Goal: Task Accomplishment & Management: Manage account settings

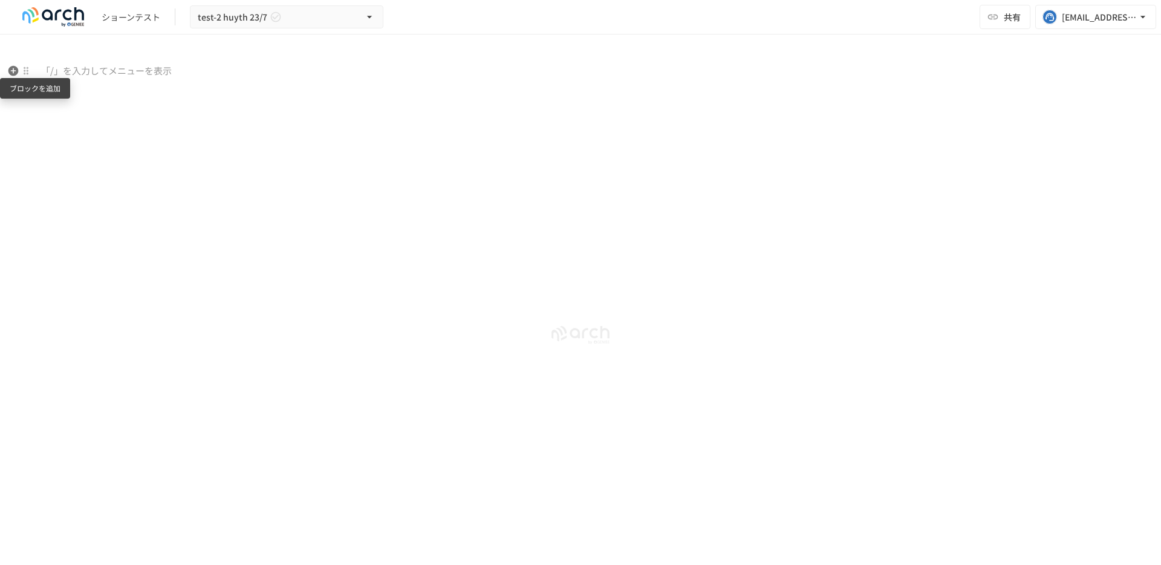
click at [18, 71] on icon "button" at bounding box center [13, 71] width 10 height 10
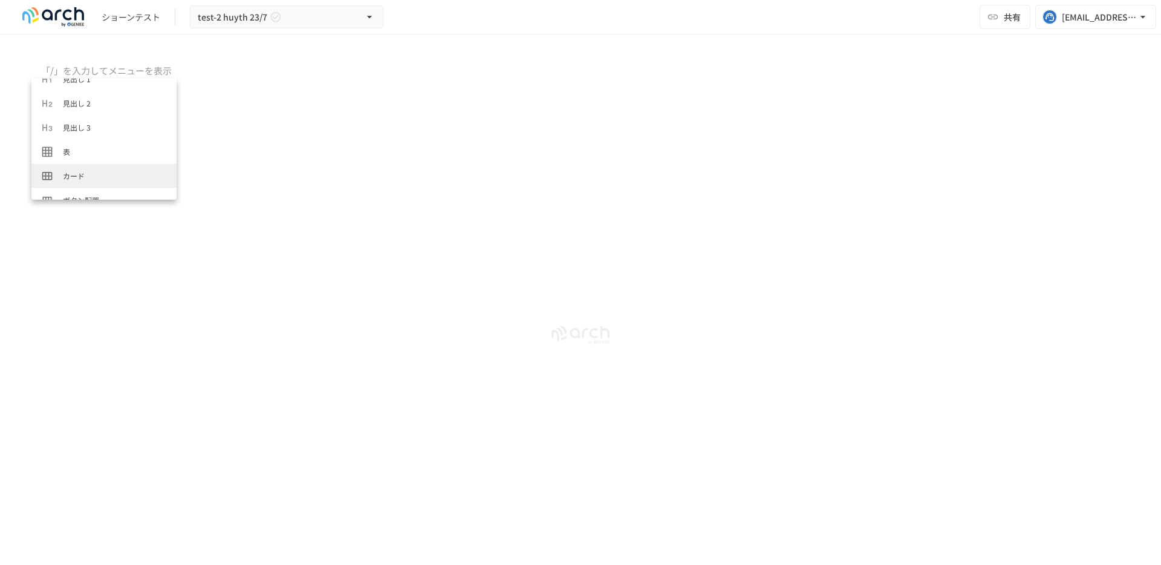
click at [81, 171] on span "カード" at bounding box center [115, 175] width 104 height 11
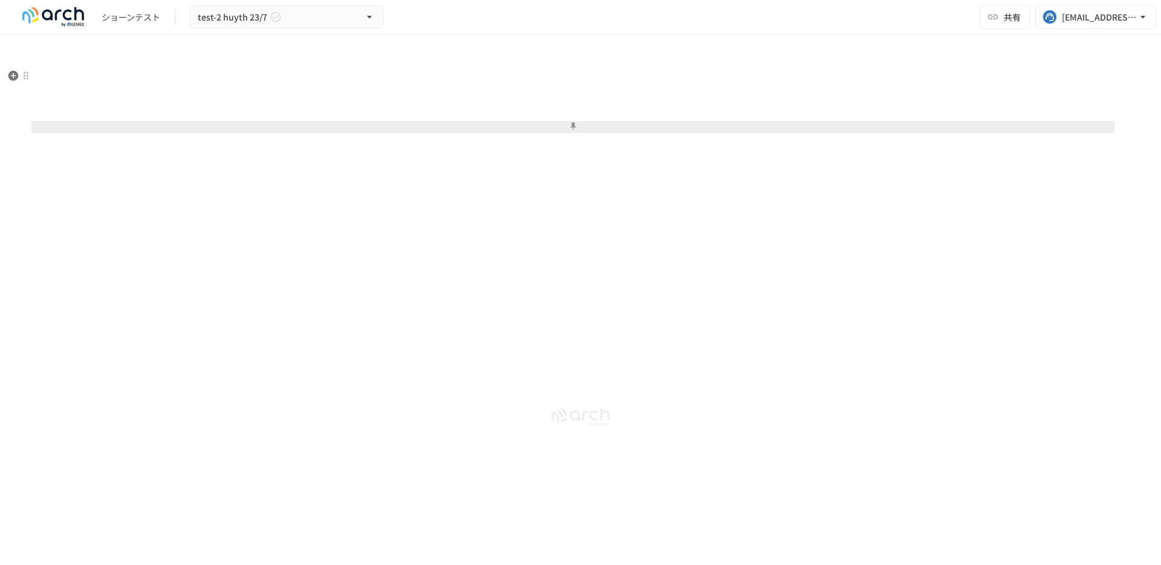
click at [452, 129] on button at bounding box center [572, 127] width 1083 height 12
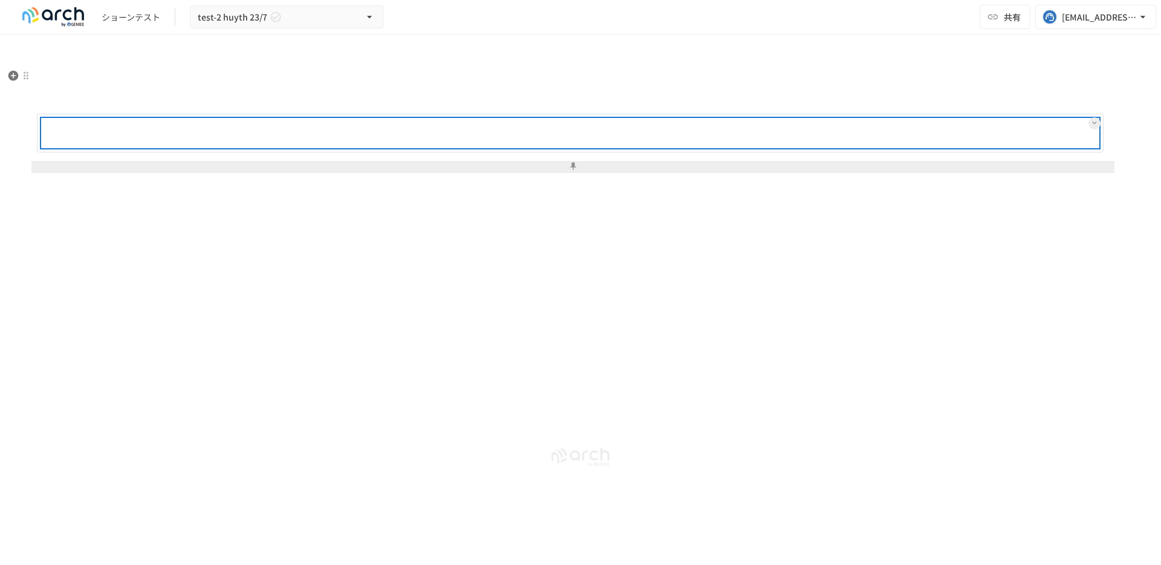
click at [453, 129] on div at bounding box center [609, 133] width 979 height 24
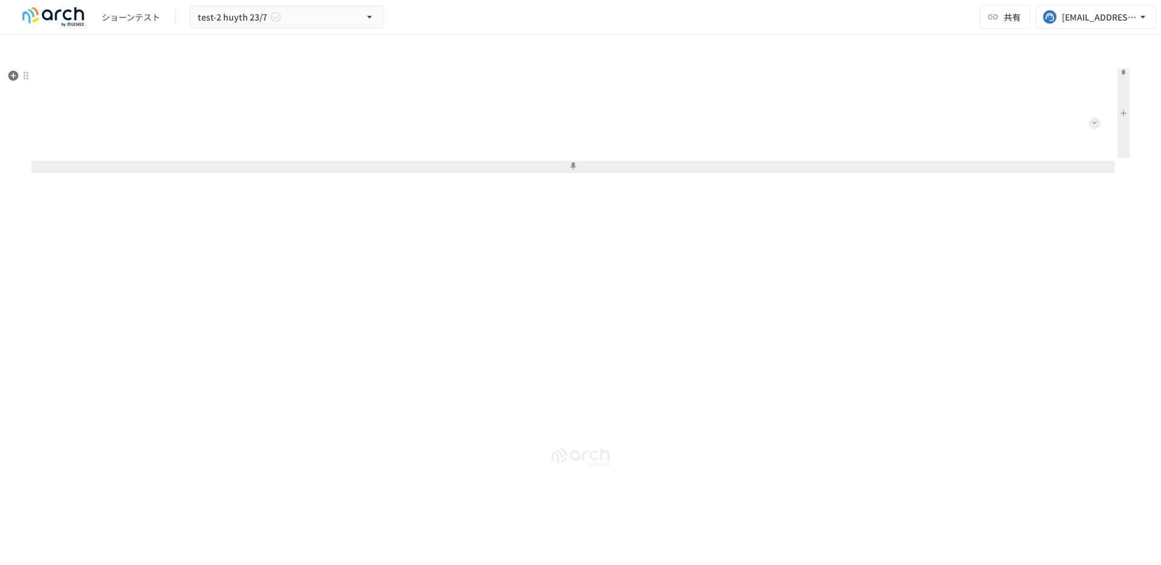
click at [1098, 126] on button at bounding box center [1095, 123] width 12 height 12
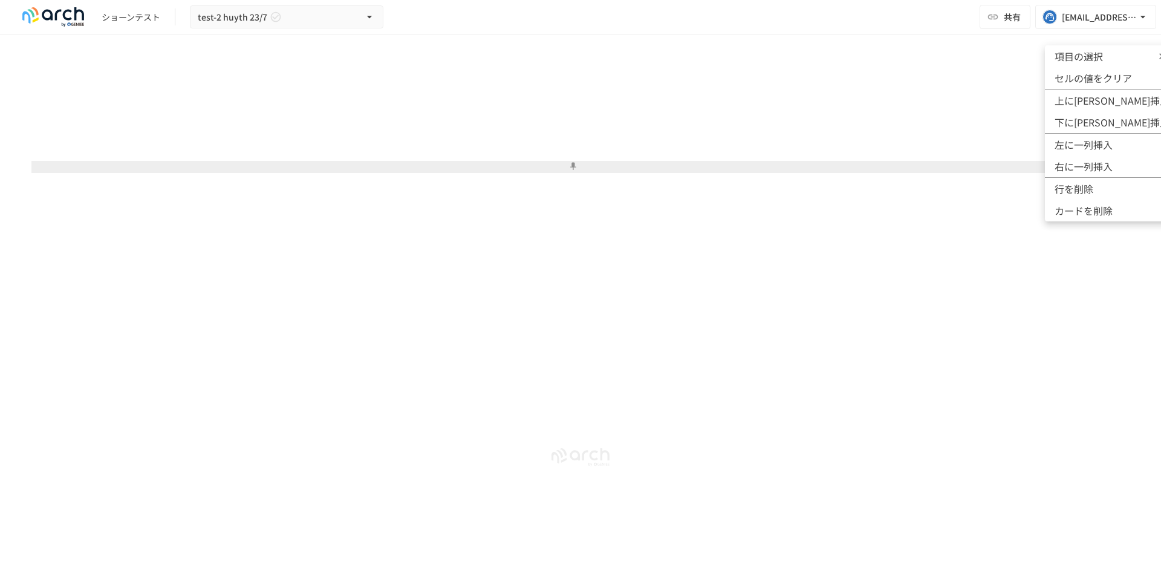
click at [1103, 59] on span "項目の選択" at bounding box center [1091, 56] width 73 height 15
click at [1155, 51] on icon at bounding box center [1161, 56] width 12 height 12
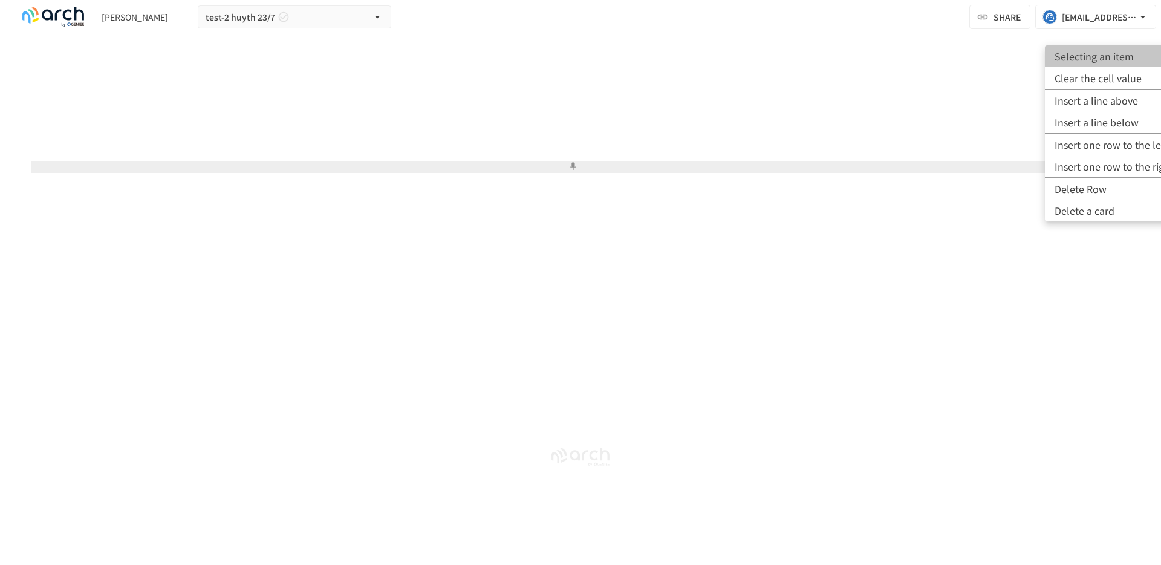
click at [1126, 59] on font "Selecting an item" at bounding box center [1094, 56] width 79 height 15
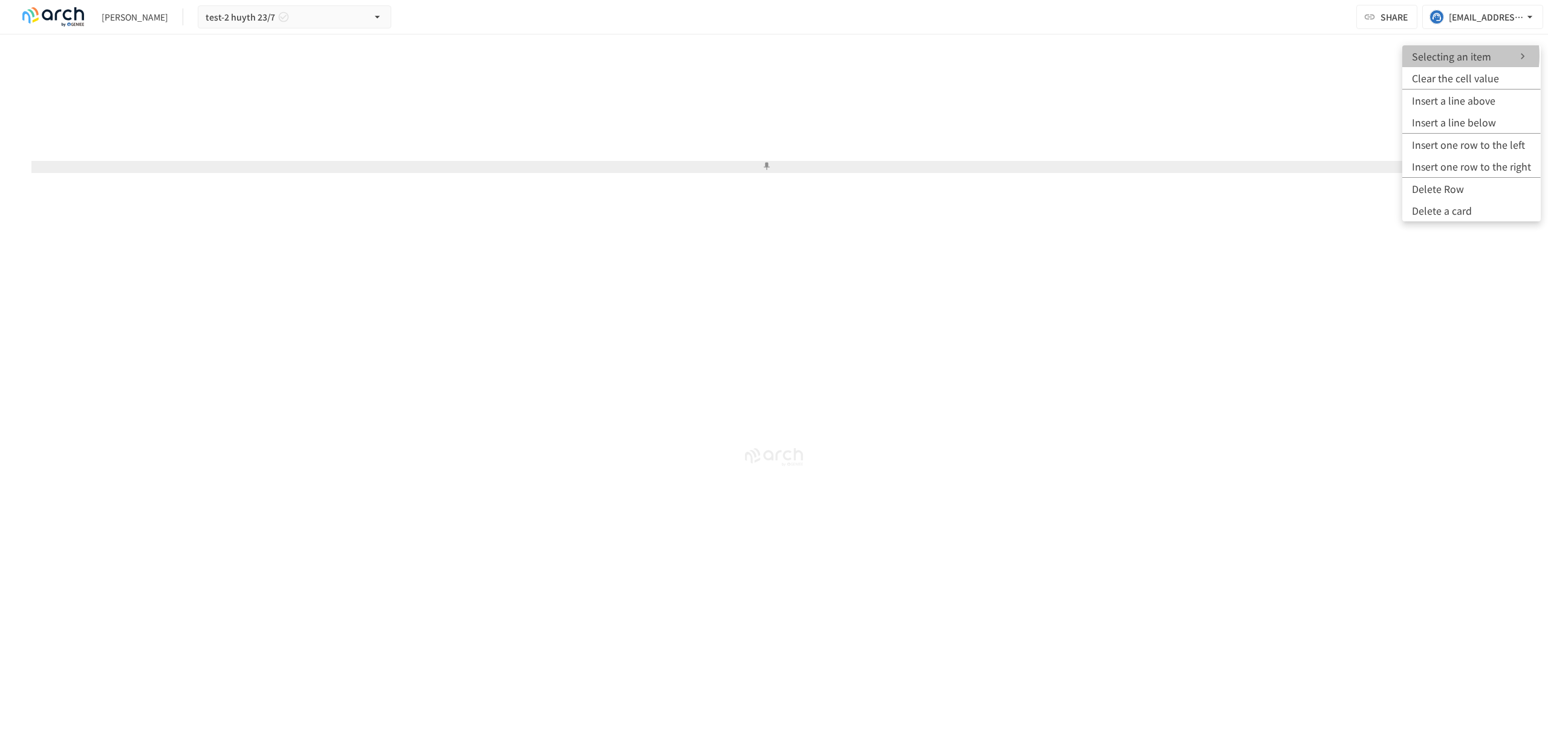
click at [1161, 56] on font "Selecting an item" at bounding box center [1451, 56] width 79 height 15
click at [1161, 53] on div at bounding box center [774, 376] width 1548 height 753
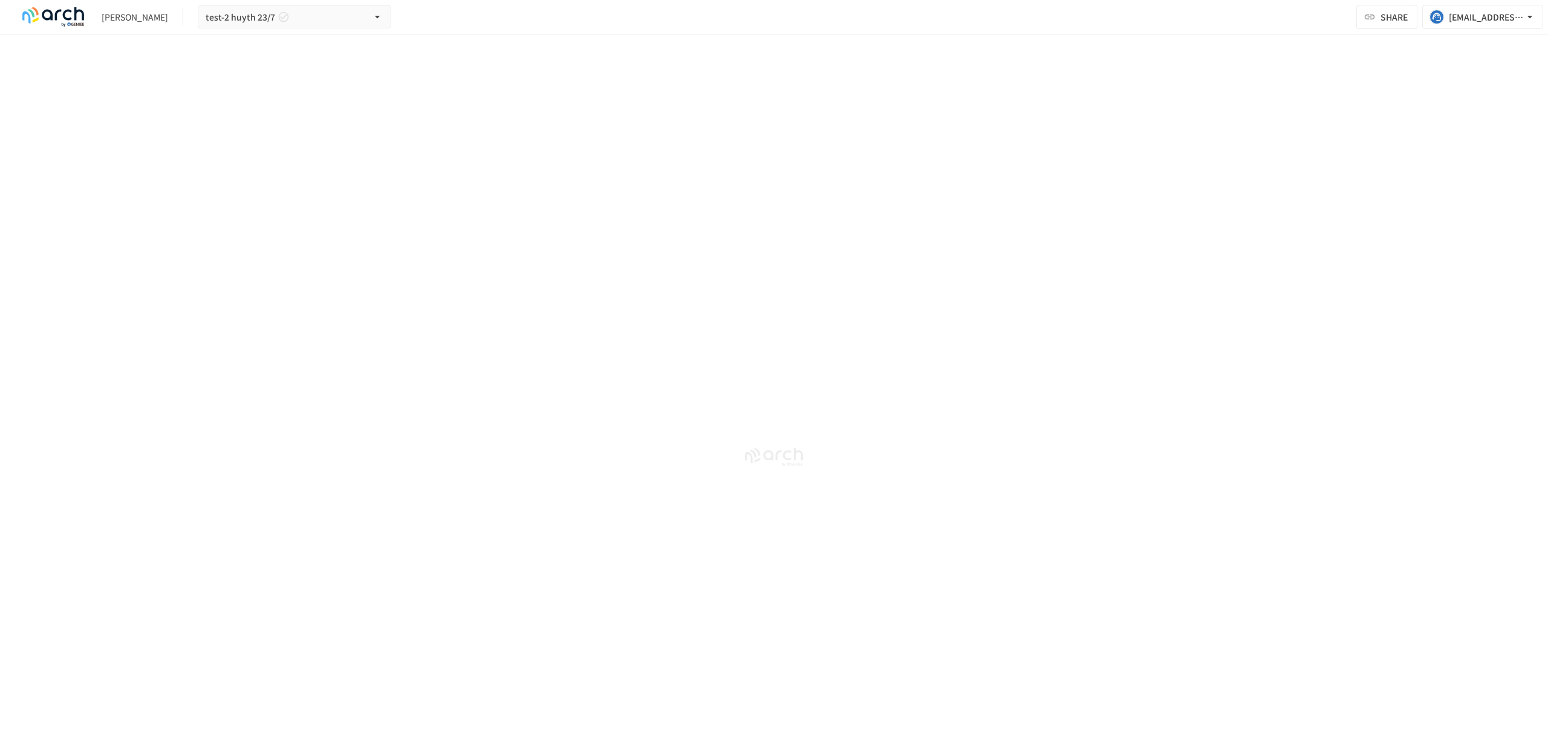
click at [1161, 53] on div at bounding box center [774, 282] width 1548 height 497
click at [53, 17] on img at bounding box center [53, 16] width 77 height 19
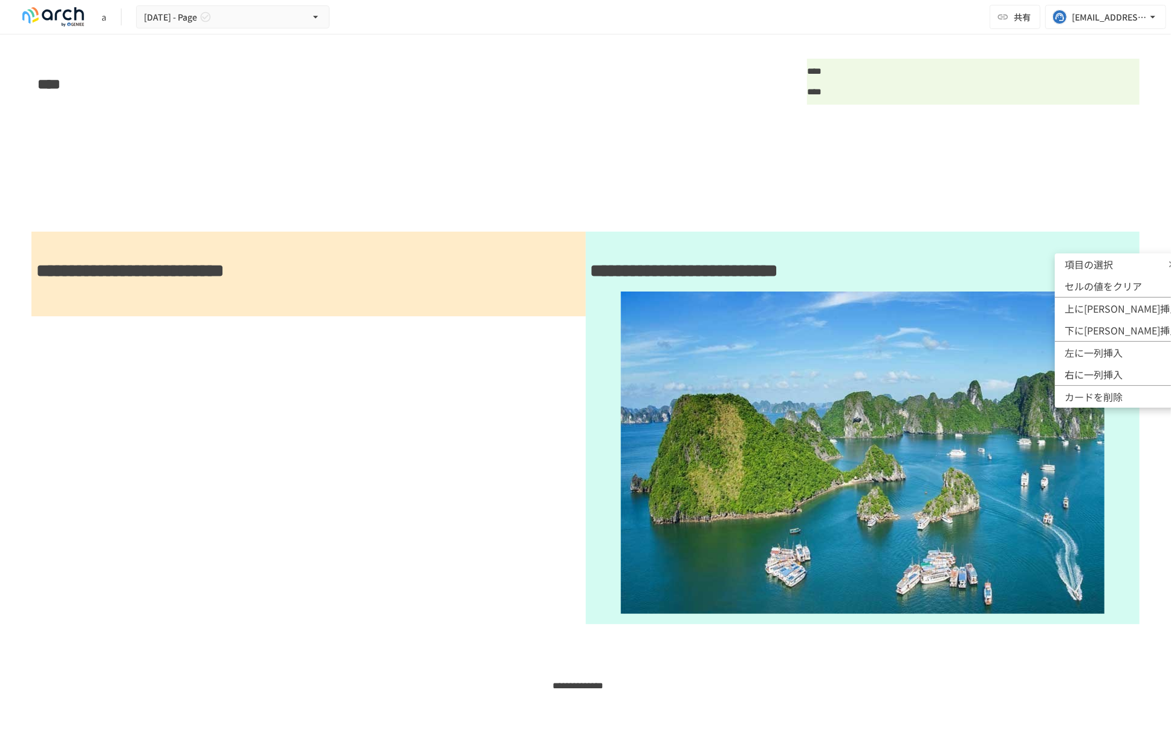
scroll to position [54, 0]
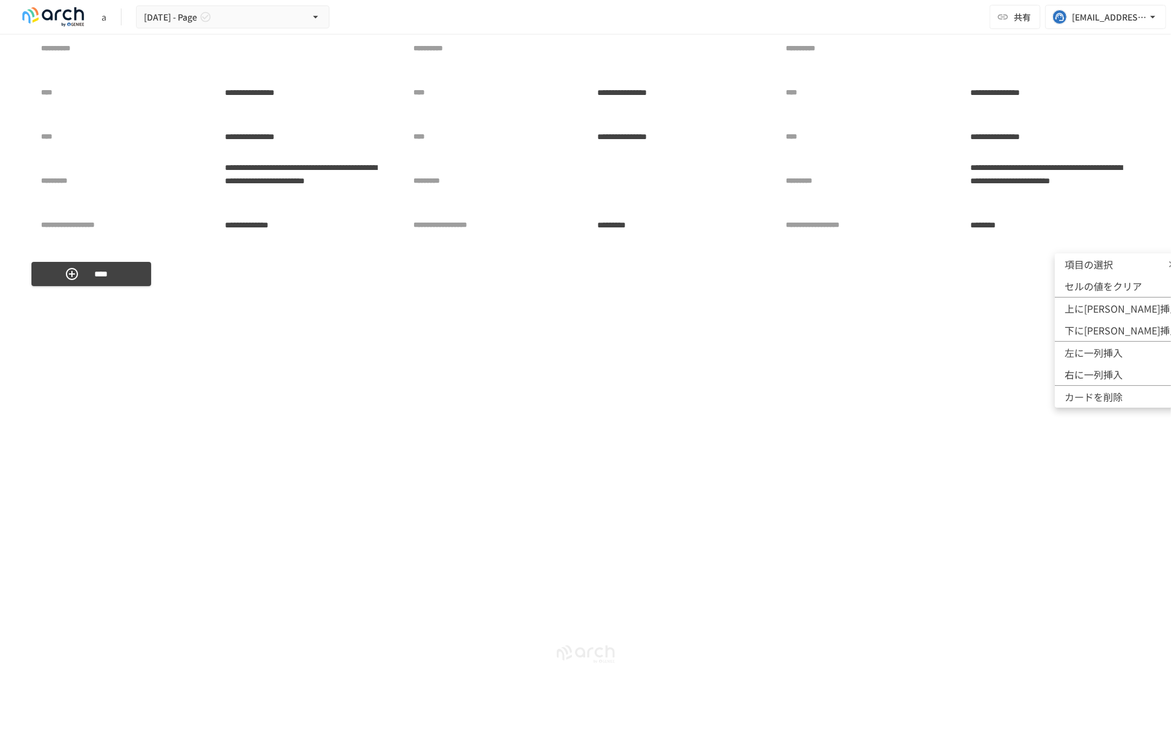
click at [1115, 255] on li "項目の選択" at bounding box center [1122, 264] width 134 height 22
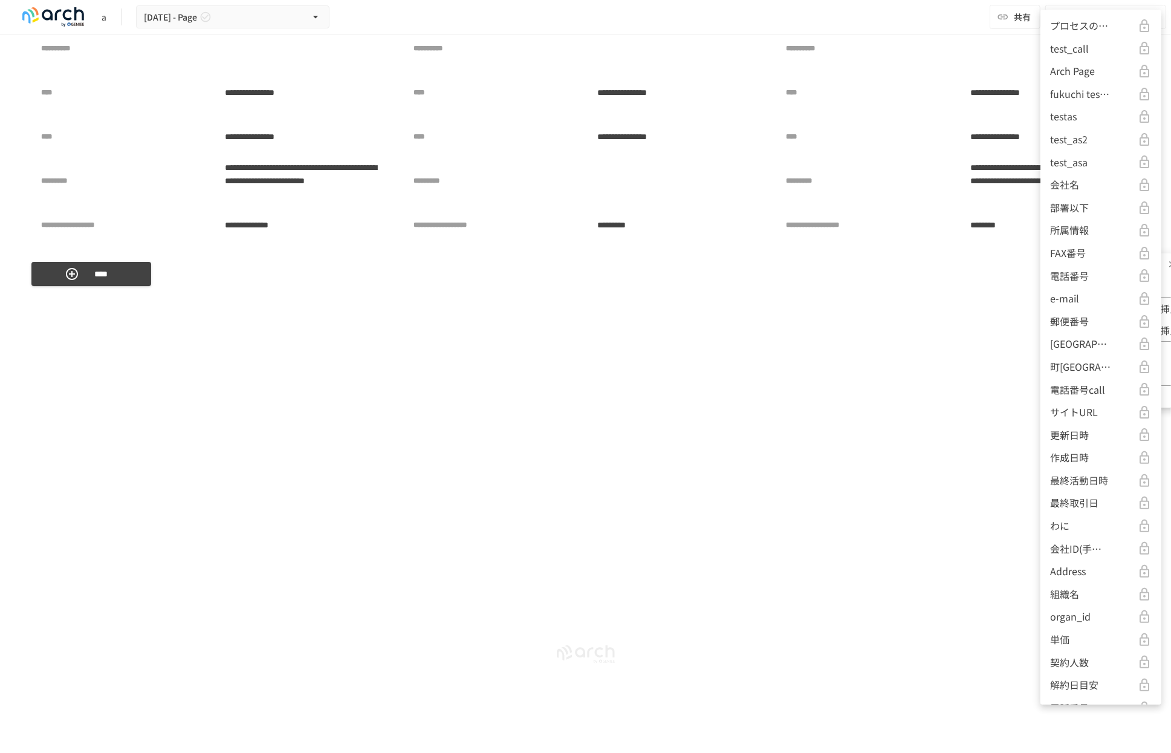
click at [1115, 262] on li "FAX番号" at bounding box center [1101, 253] width 121 height 23
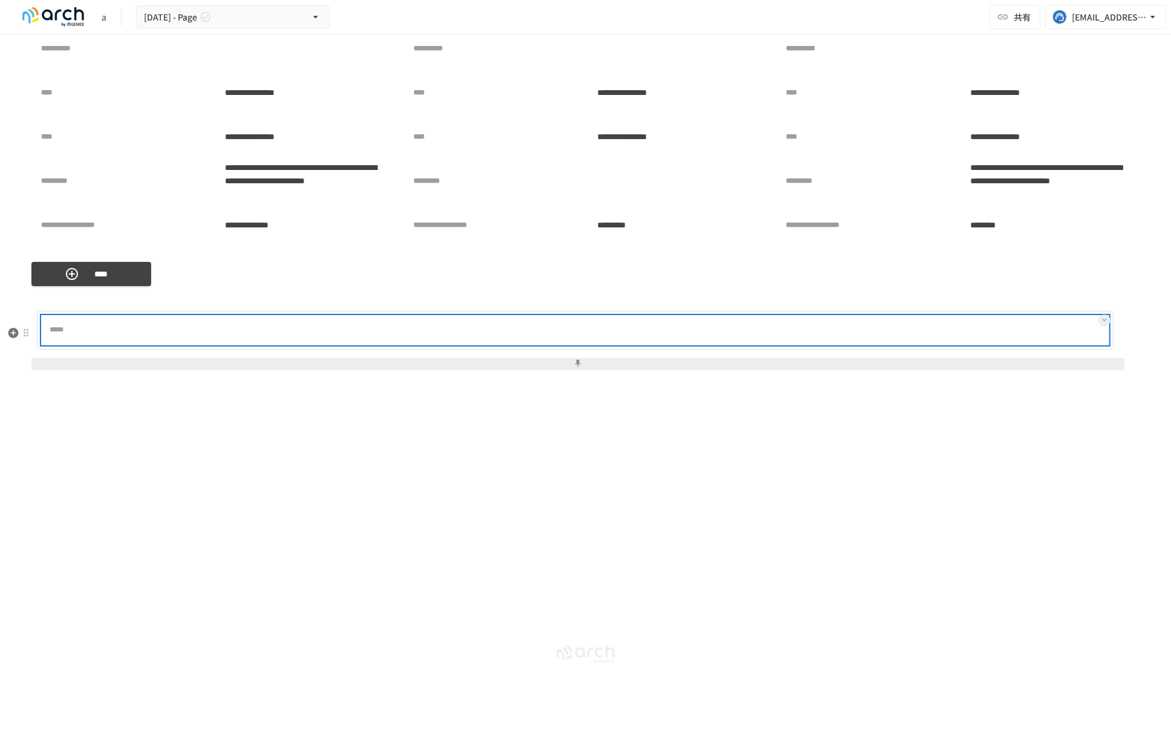
click at [1000, 333] on div at bounding box center [614, 330] width 989 height 24
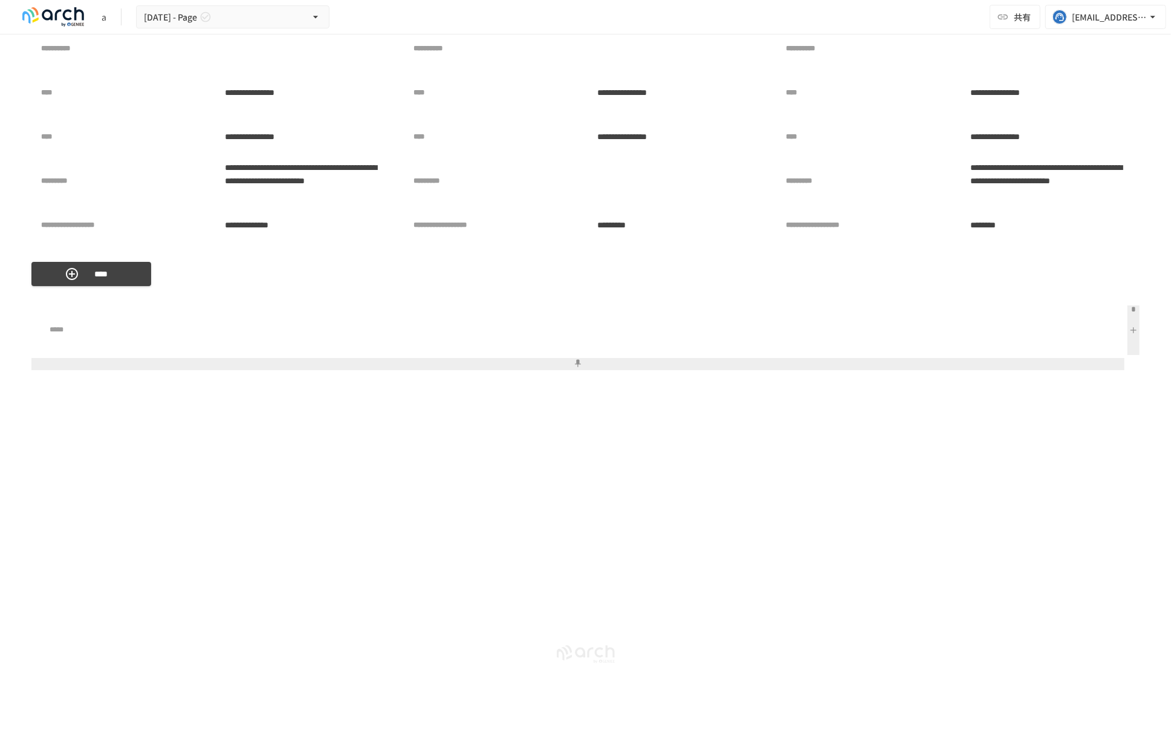
click at [1130, 329] on button at bounding box center [1134, 330] width 12 height 50
click at [1134, 330] on button at bounding box center [1134, 330] width 12 height 50
click at [968, 365] on button at bounding box center [577, 364] width 1093 height 12
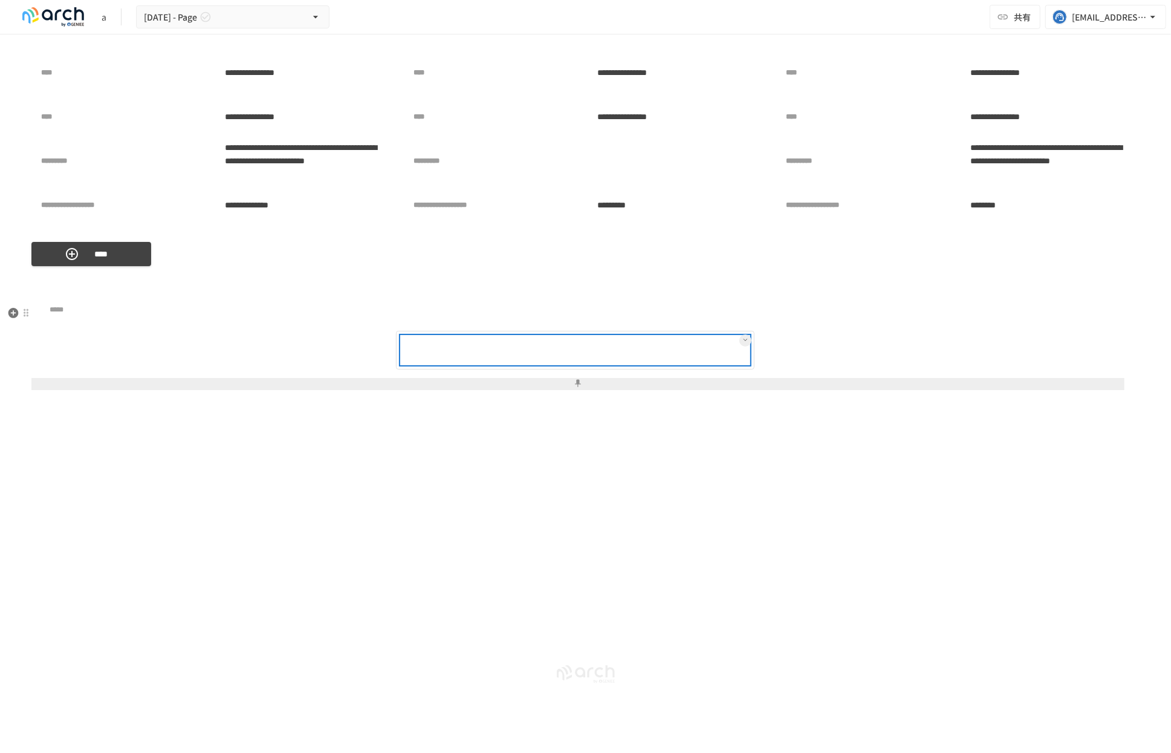
click at [709, 362] on div at bounding box center [614, 350] width 270 height 24
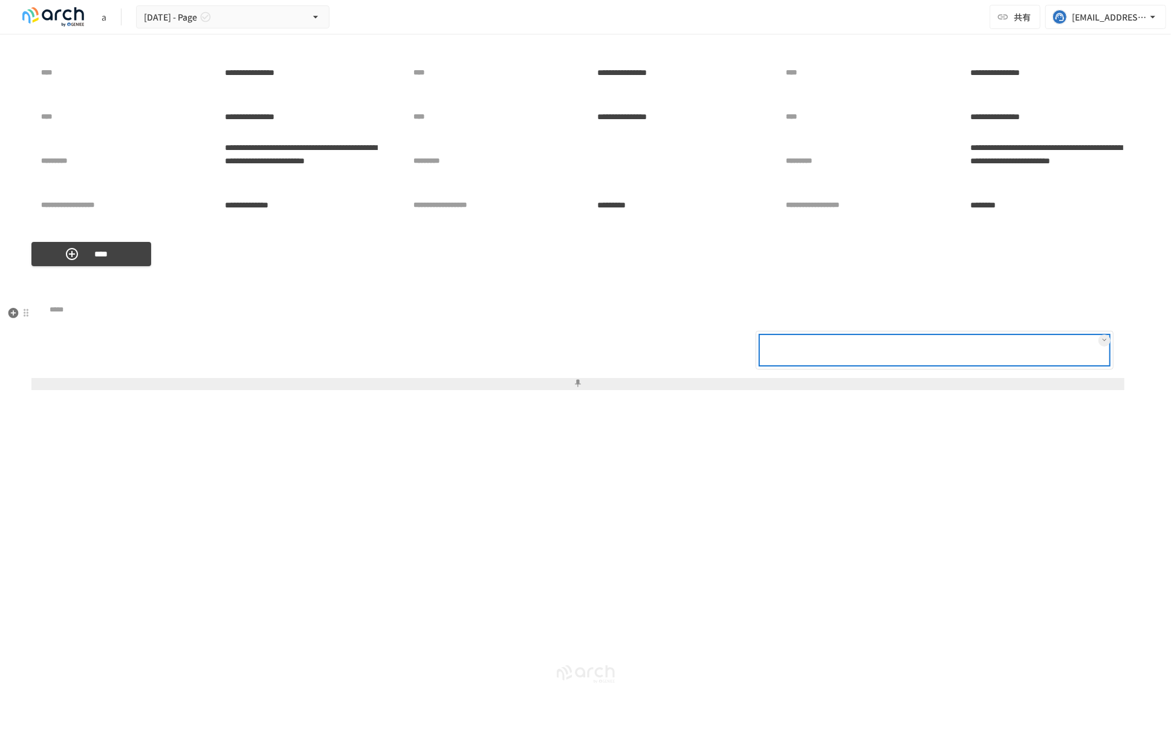
click at [818, 362] on div at bounding box center [793, 350] width 65 height 24
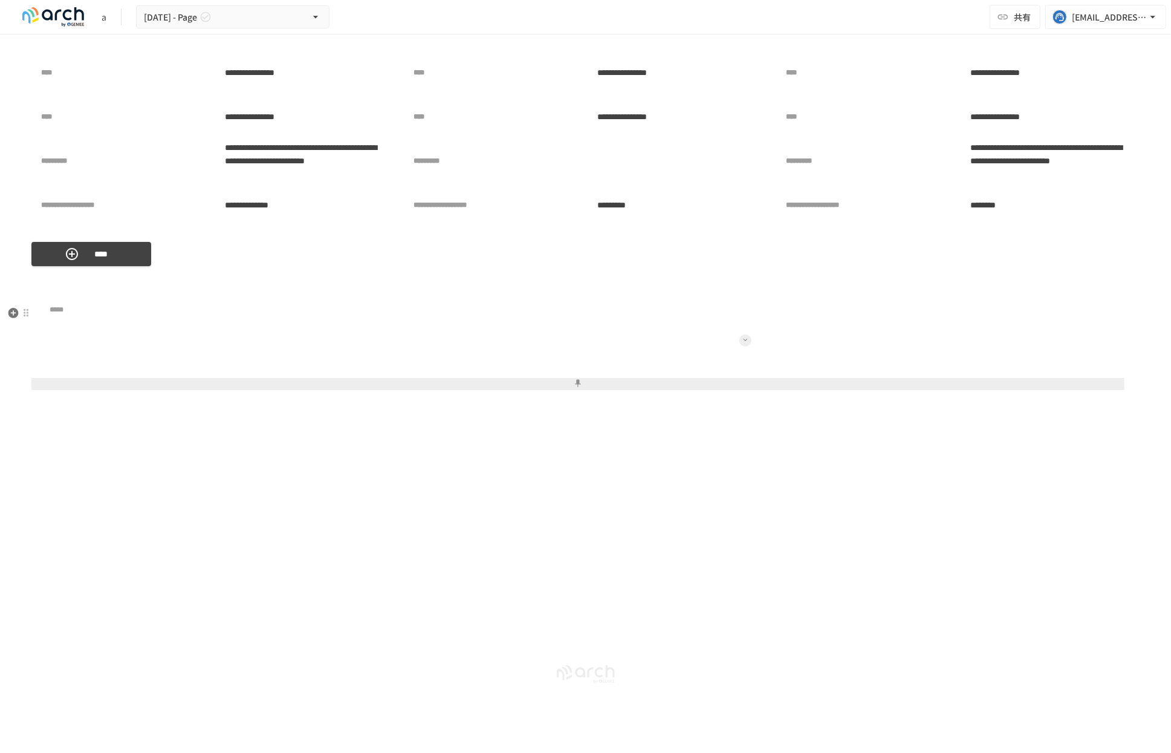
click at [666, 383] on div "Typeahead menu" at bounding box center [585, 391] width 1109 height 16
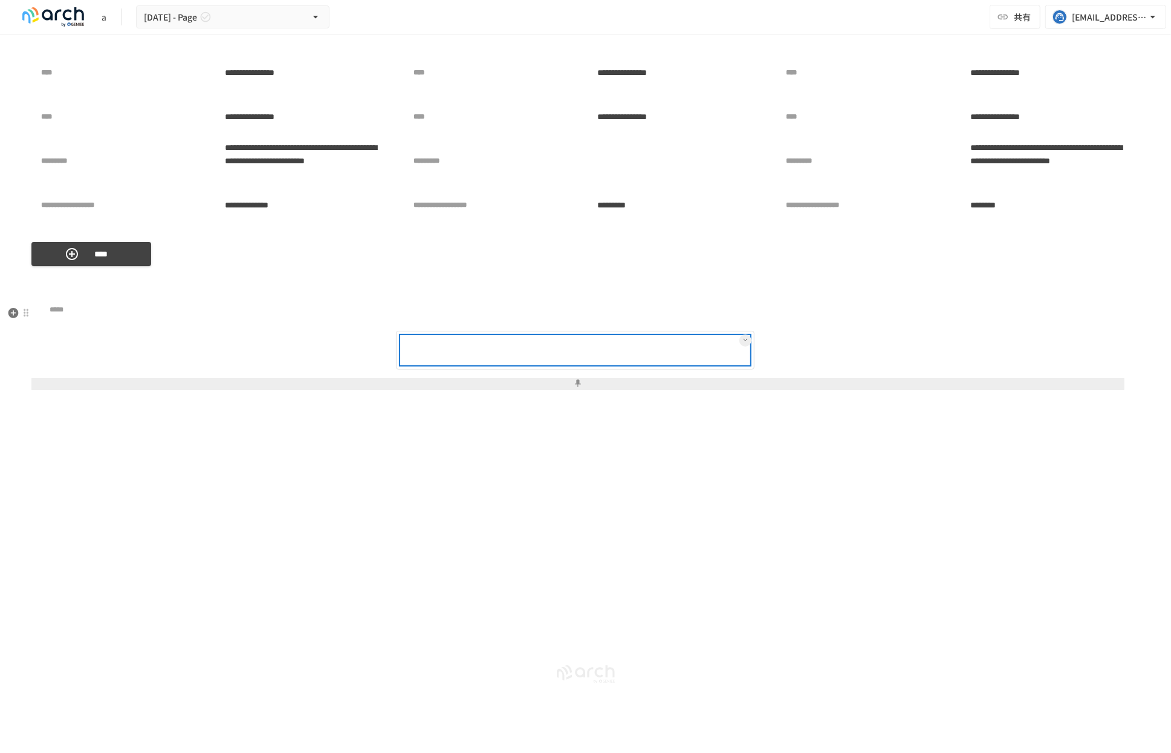
click at [685, 362] on div at bounding box center [614, 350] width 270 height 24
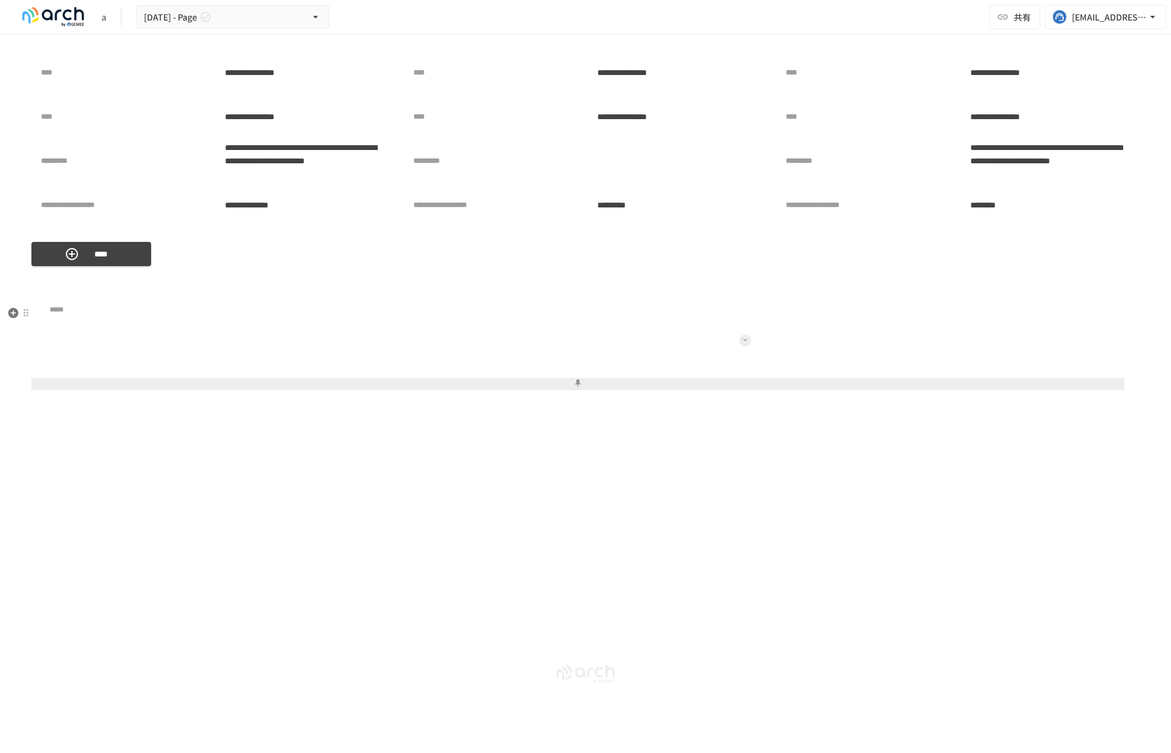
click at [743, 342] on icon at bounding box center [745, 339] width 5 height 5
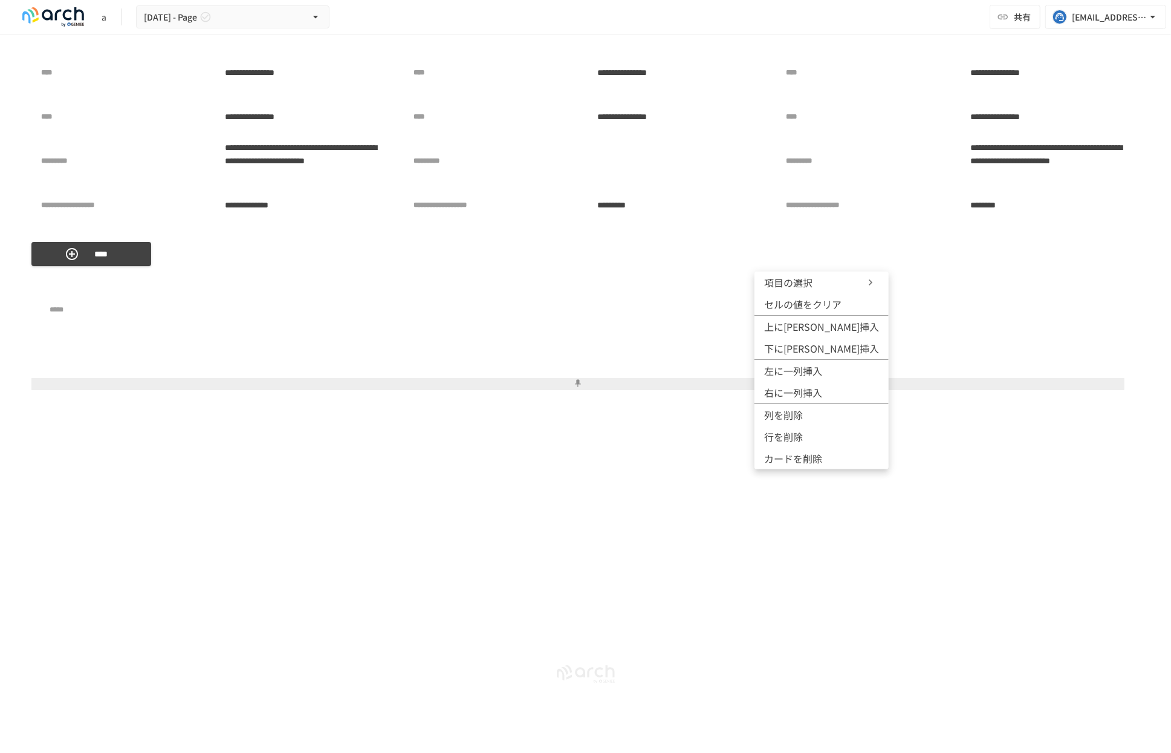
click at [814, 454] on span "カードを削除" at bounding box center [793, 458] width 58 height 15
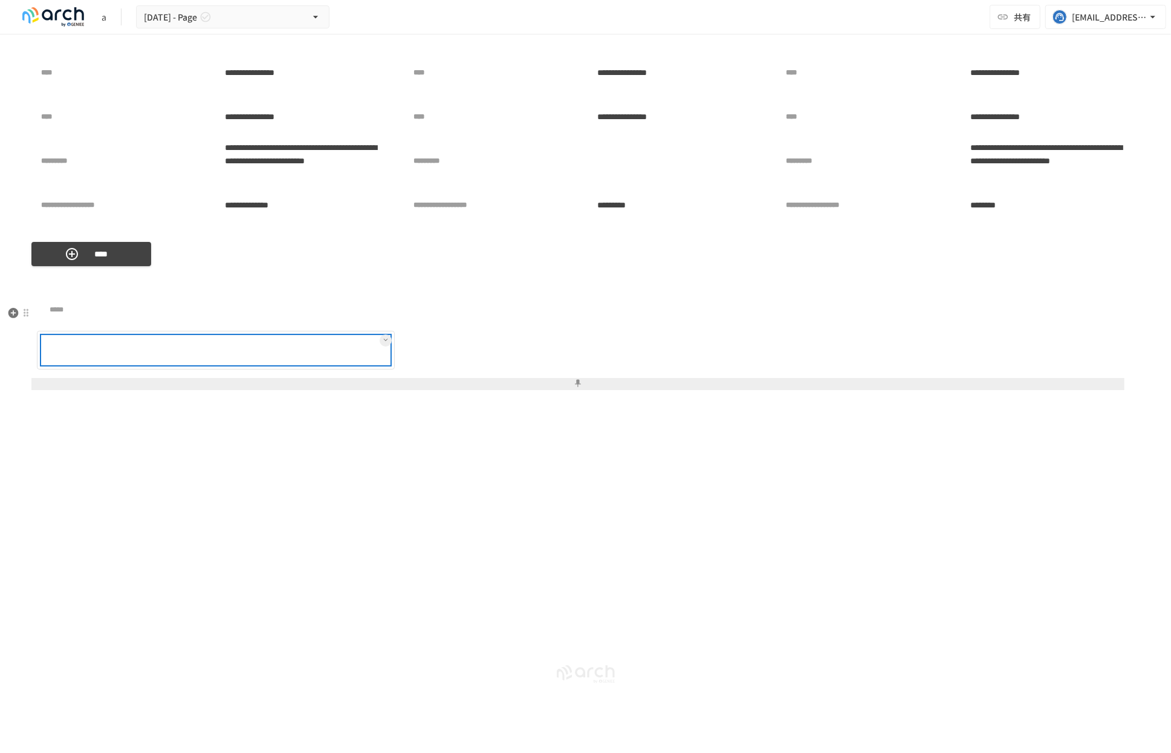
click at [277, 362] on div at bounding box center [255, 350] width 270 height 24
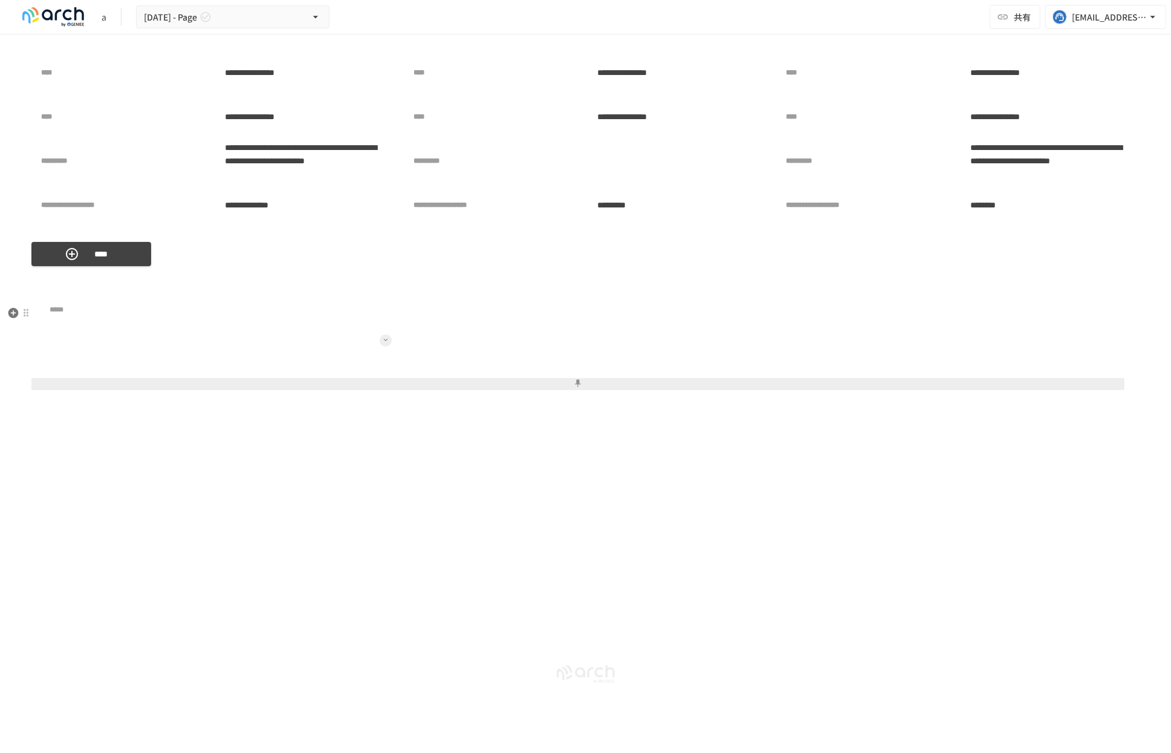
click at [383, 342] on icon at bounding box center [385, 339] width 5 height 5
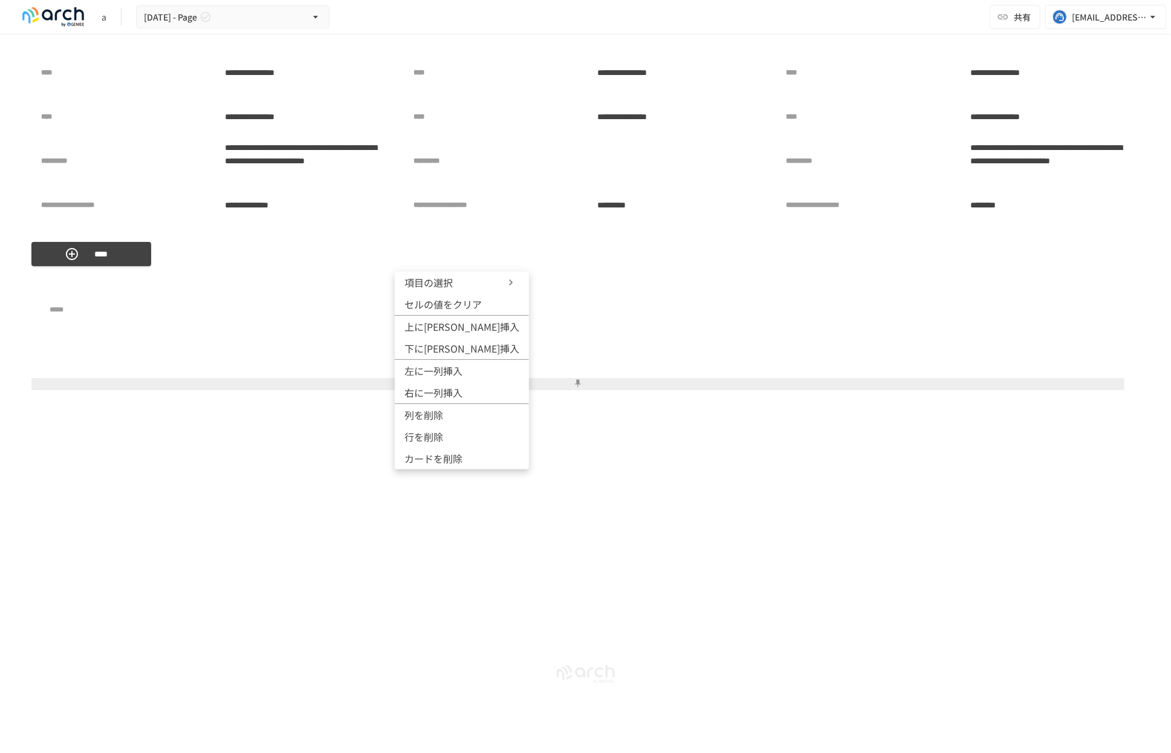
click at [454, 284] on span "項目の選択" at bounding box center [441, 282] width 73 height 15
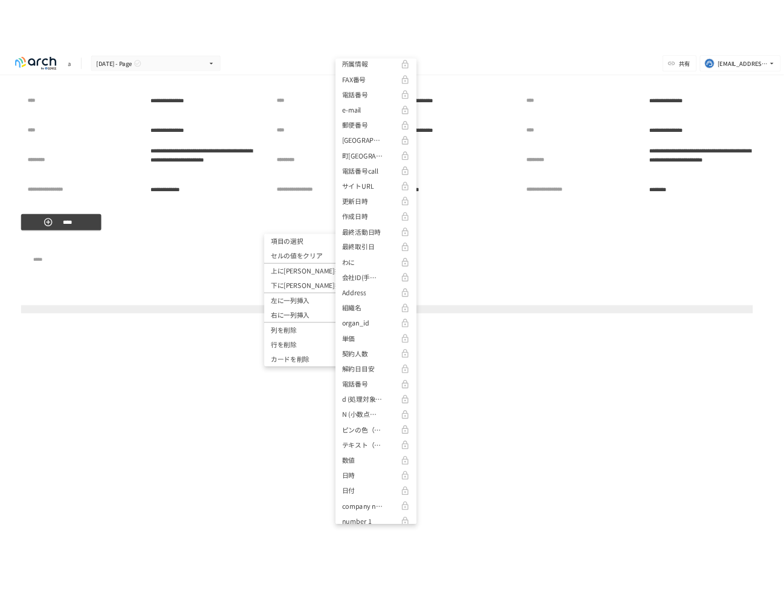
scroll to position [172, 0]
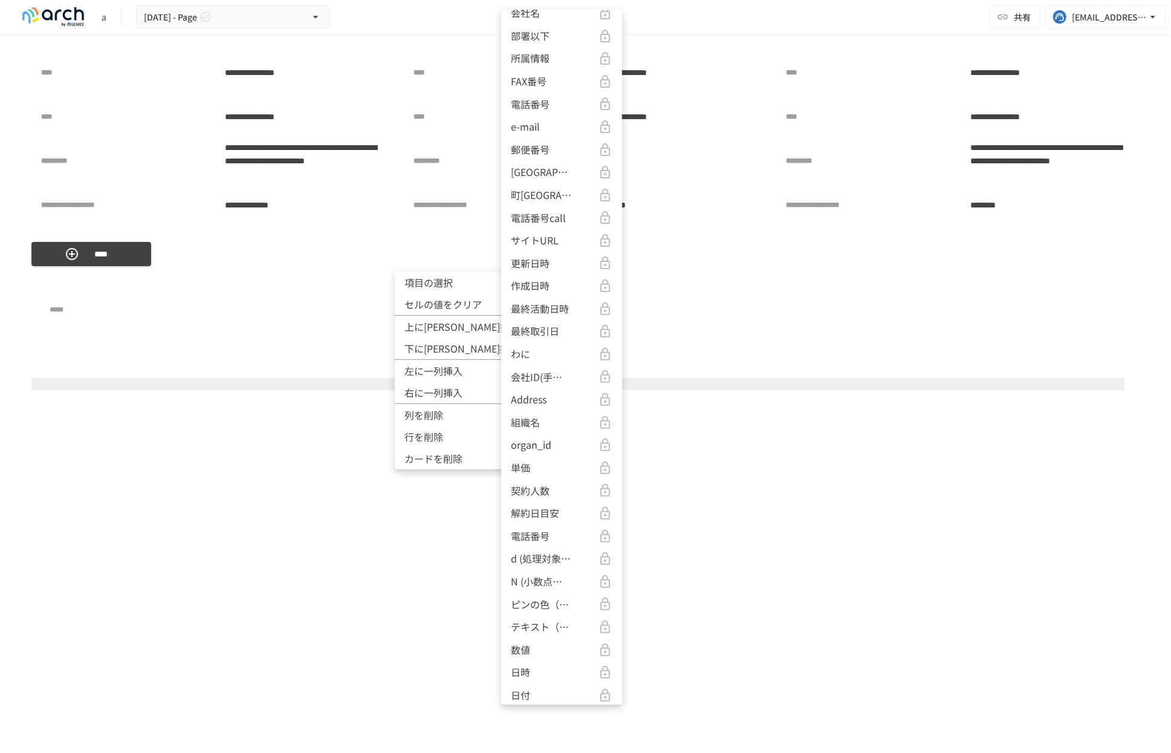
click at [546, 400] on p "Address" at bounding box center [529, 400] width 36 height 16
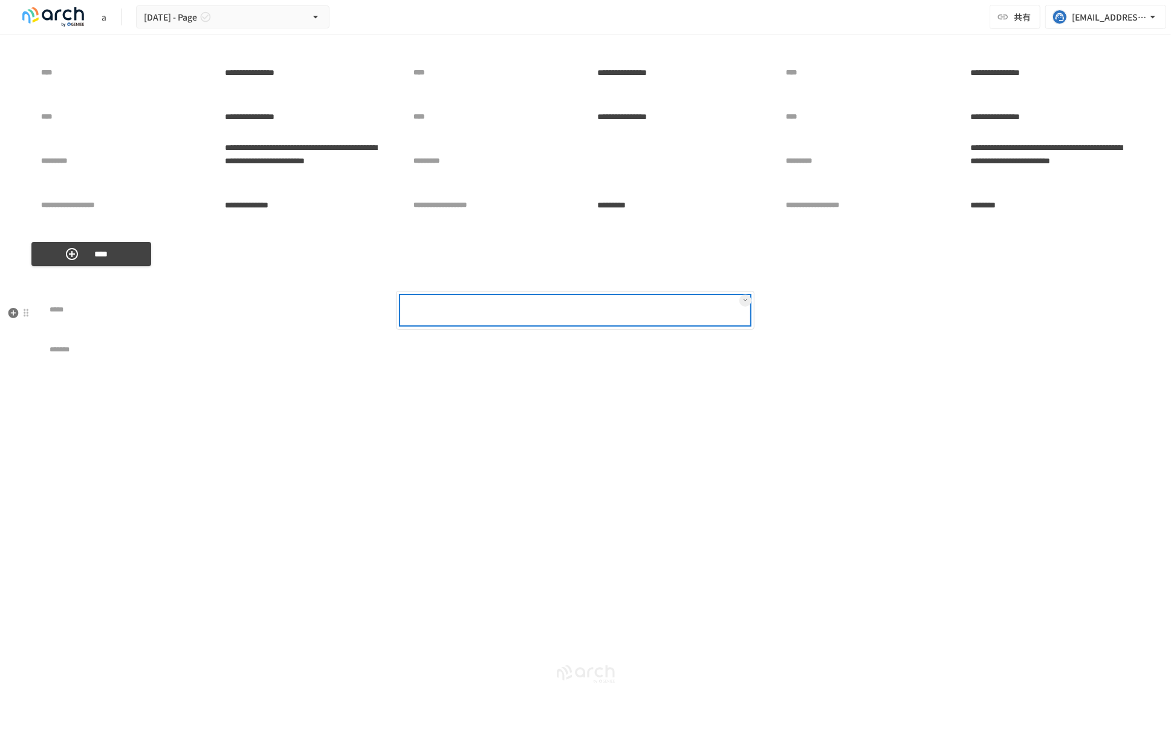
click at [547, 322] on div at bounding box center [614, 310] width 270 height 24
click at [746, 302] on icon at bounding box center [745, 300] width 5 height 5
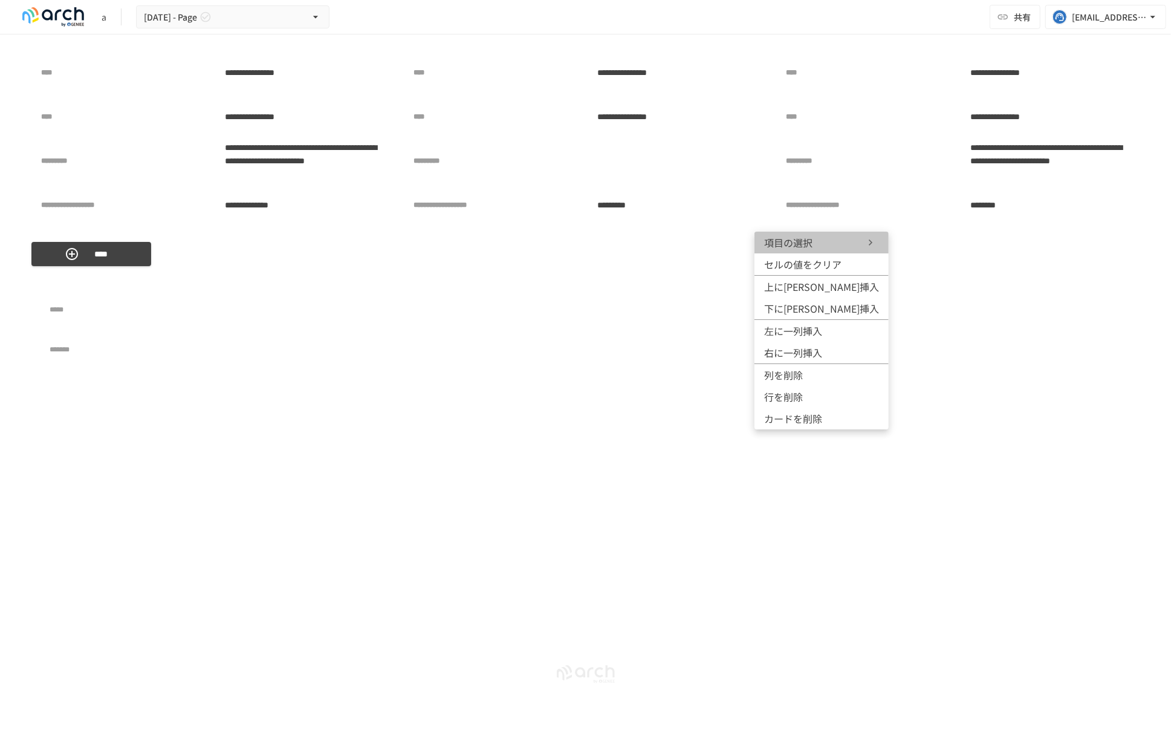
click at [824, 240] on span "項目の選択" at bounding box center [800, 242] width 73 height 15
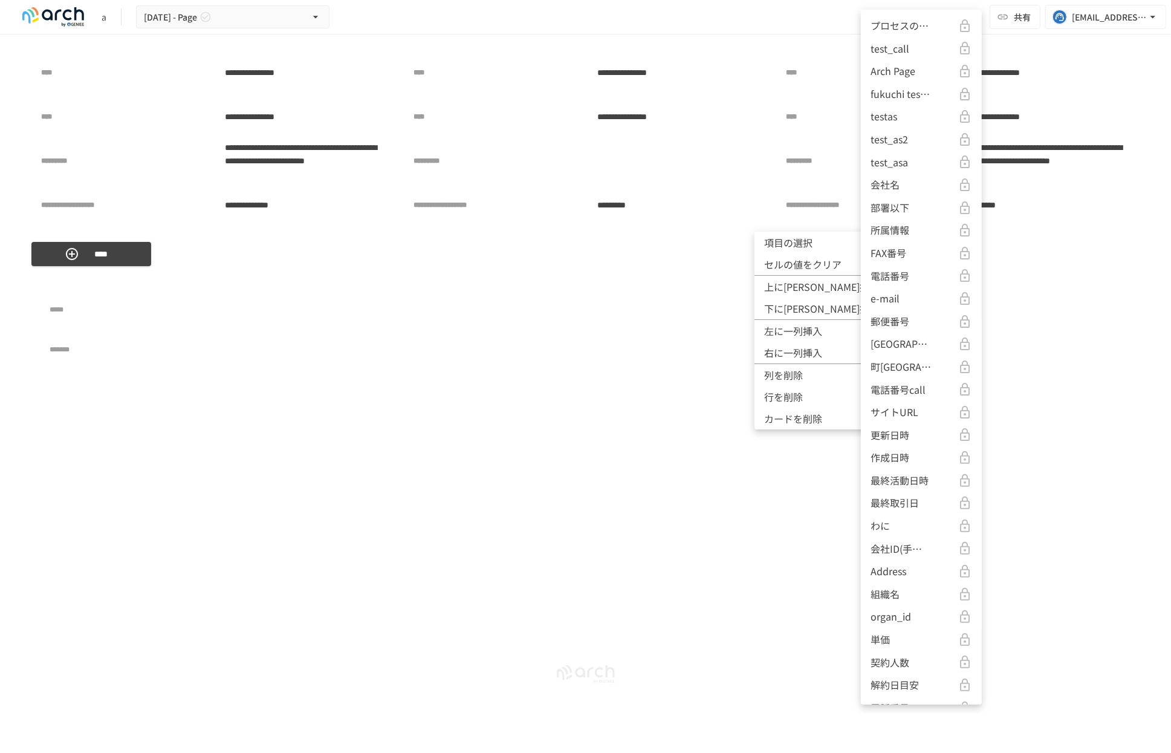
click at [914, 387] on p "電話番号call" at bounding box center [898, 390] width 55 height 16
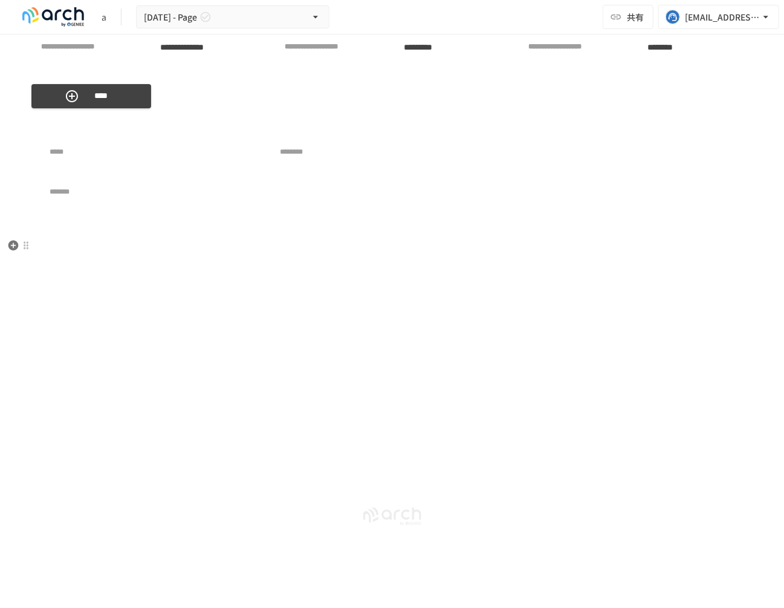
scroll to position [4637, 0]
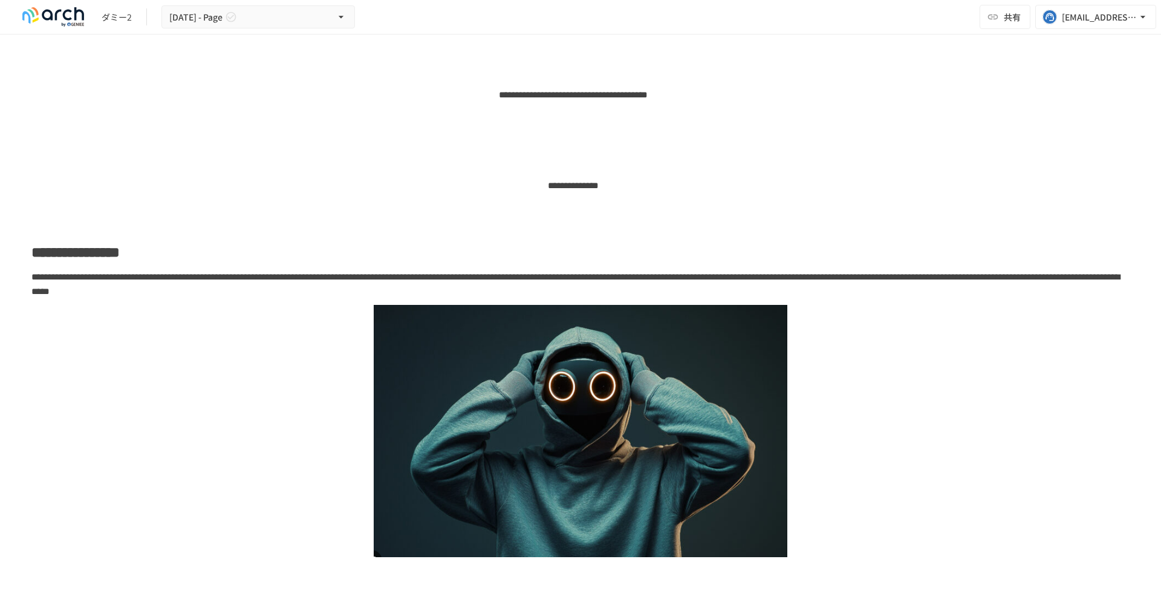
scroll to position [3143, 0]
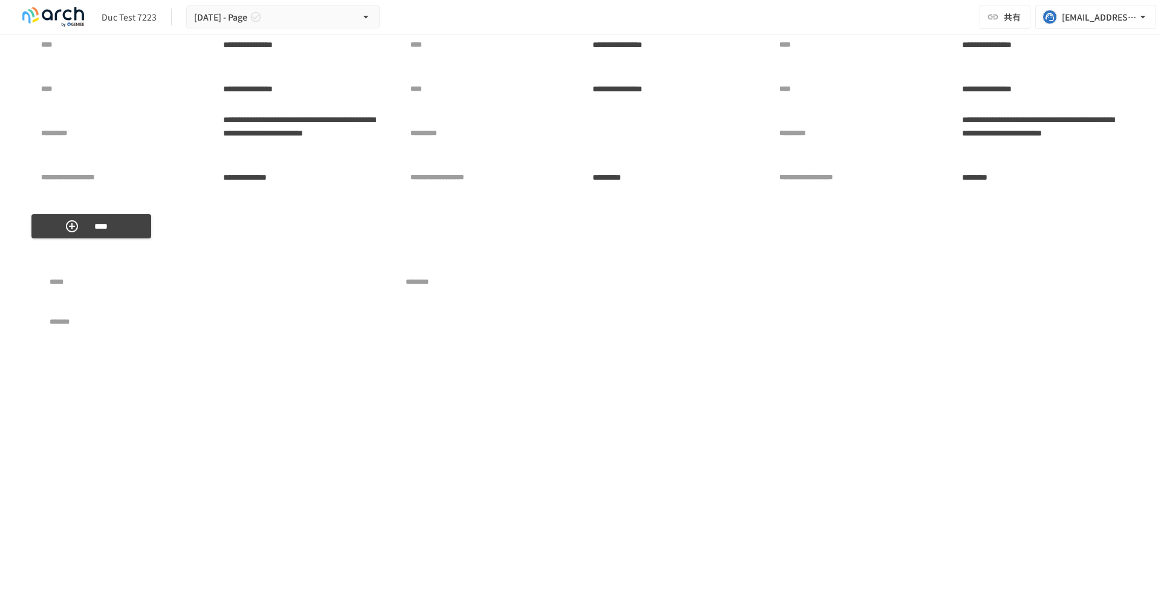
scroll to position [4829, 0]
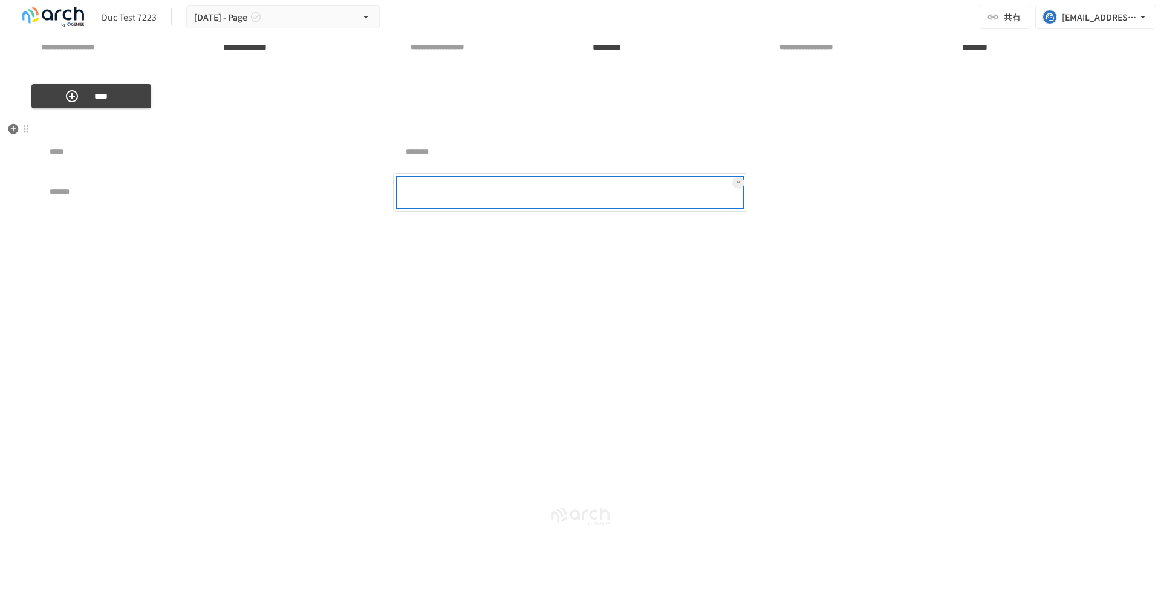
click at [475, 187] on div at bounding box center [571, 192] width 344 height 28
click at [470, 187] on div at bounding box center [571, 192] width 344 height 28
click at [741, 180] on button at bounding box center [738, 183] width 12 height 12
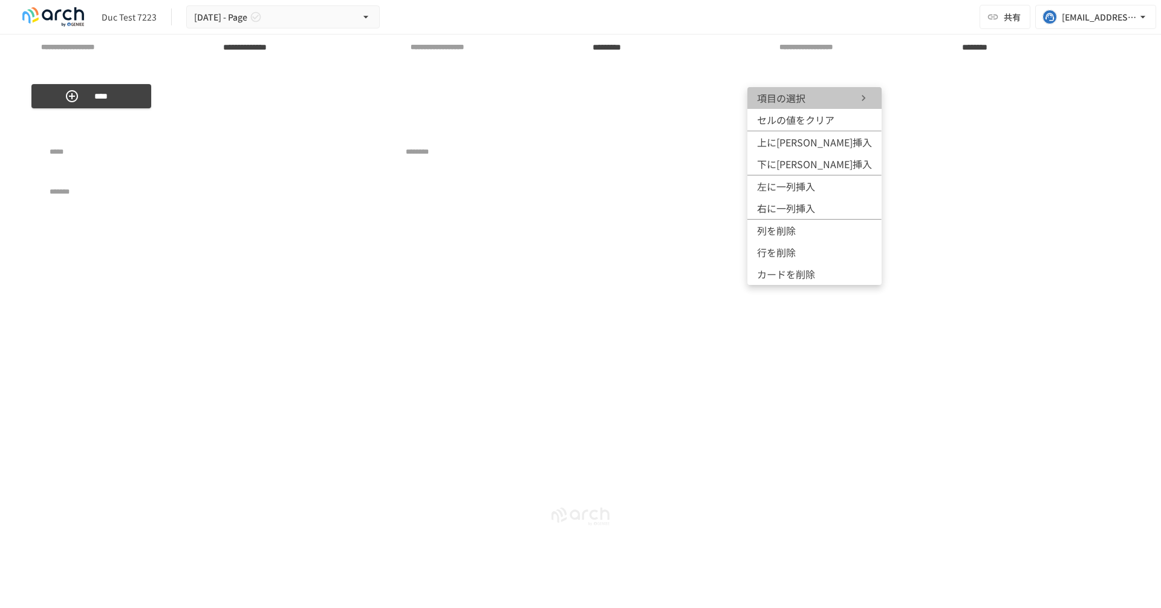
click at [858, 99] on icon at bounding box center [864, 98] width 12 height 12
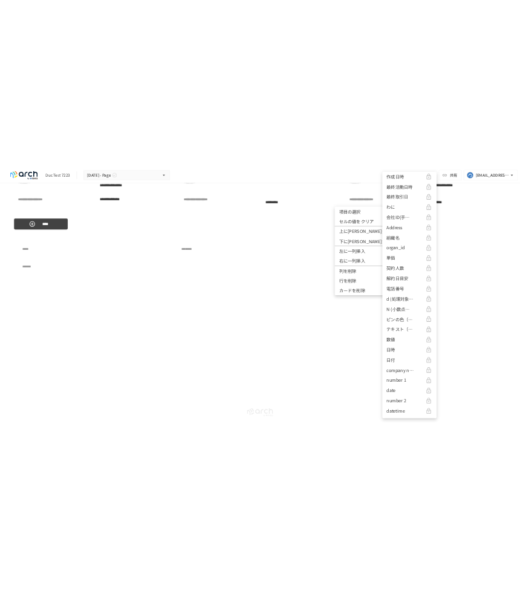
scroll to position [4720, 0]
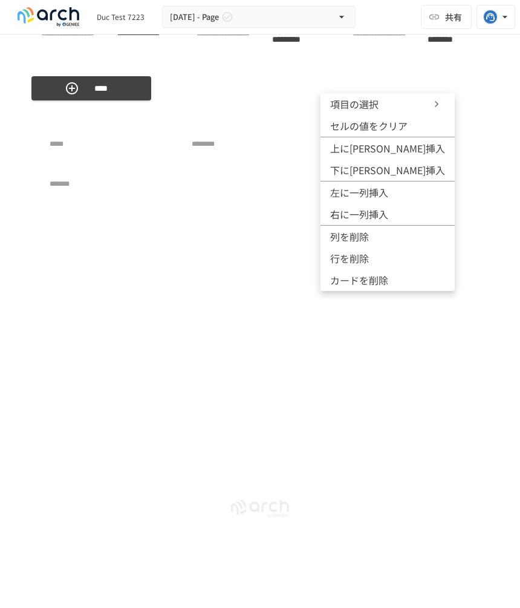
click at [239, 233] on div at bounding box center [260, 304] width 520 height 608
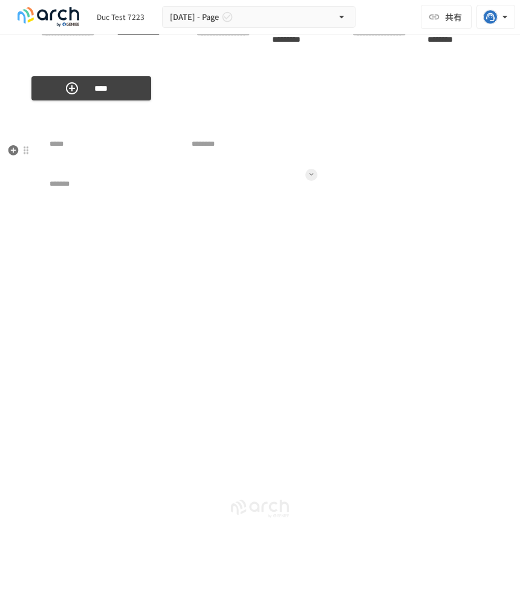
click at [311, 177] on icon at bounding box center [311, 174] width 5 height 5
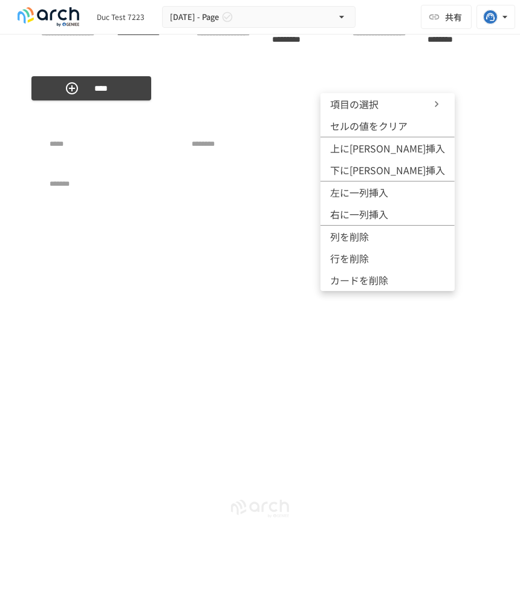
click at [431, 109] on icon at bounding box center [437, 104] width 12 height 12
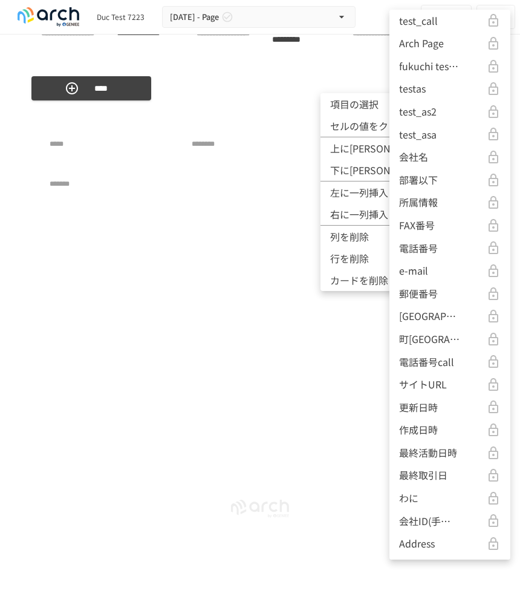
scroll to position [0, 0]
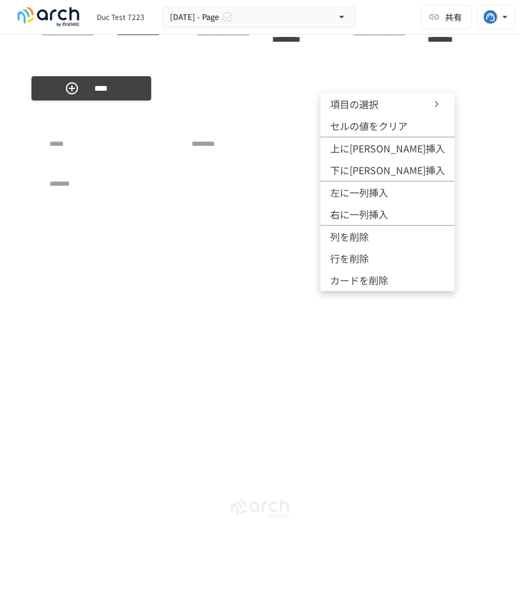
click at [431, 104] on icon at bounding box center [437, 104] width 12 height 12
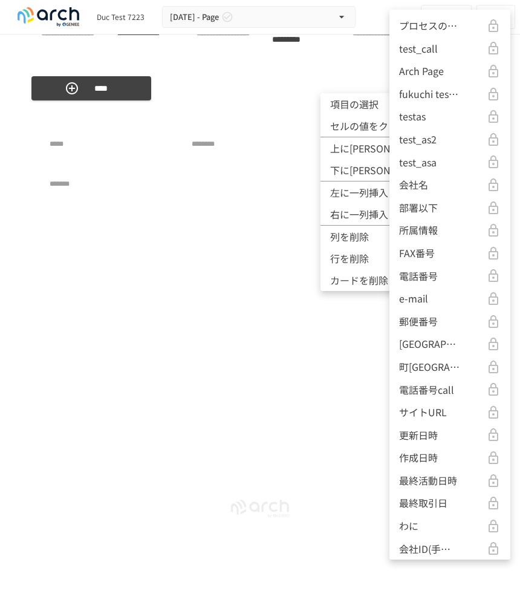
scroll to position [437, 0]
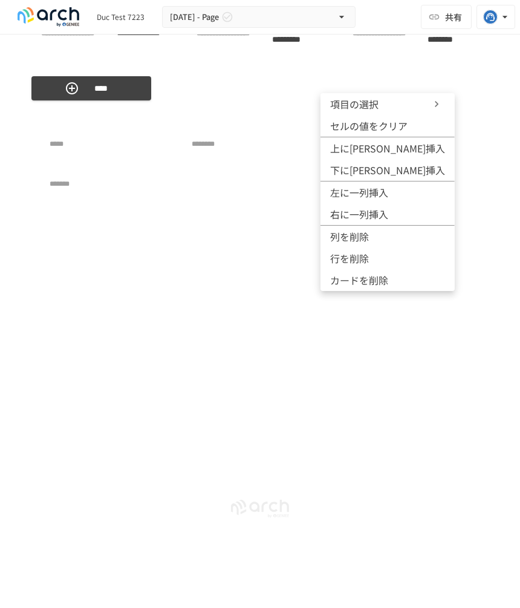
click at [235, 161] on div at bounding box center [260, 304] width 520 height 608
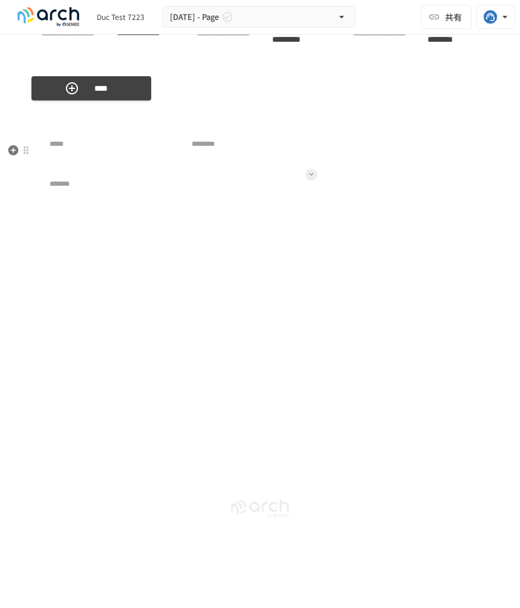
click at [311, 181] on button at bounding box center [311, 175] width 12 height 12
